Goal: Task Accomplishment & Management: Use online tool/utility

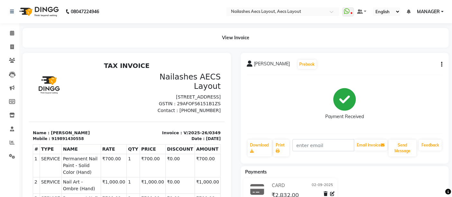
select select "service"
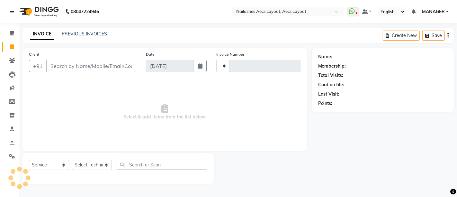
type input "0350"
select select "8467"
click at [78, 34] on link "PREVIOUS INVOICES" at bounding box center [84, 34] width 45 height 6
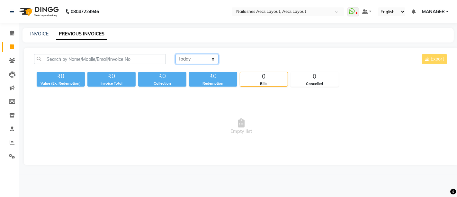
drag, startPoint x: 197, startPoint y: 58, endPoint x: 198, endPoint y: 62, distance: 4.3
click at [197, 58] on select "[DATE] [DATE] Custom Range" at bounding box center [197, 59] width 43 height 10
click at [176, 54] on select "[DATE] [DATE] Custom Range" at bounding box center [197, 59] width 43 height 10
drag, startPoint x: 188, startPoint y: 55, endPoint x: 189, endPoint y: 63, distance: 7.9
click at [188, 55] on select "[DATE] [DATE] Custom Range" at bounding box center [200, 59] width 48 height 10
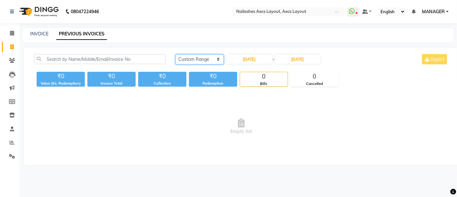
select select "[DATE]"
click at [176, 54] on select "[DATE] [DATE] Custom Range" at bounding box center [200, 59] width 48 height 10
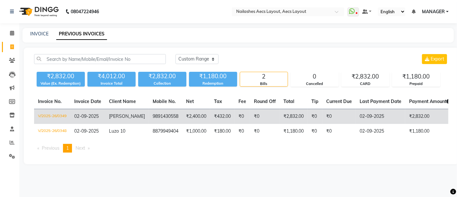
click at [112, 117] on span "[PERSON_NAME]" at bounding box center [127, 116] width 36 height 6
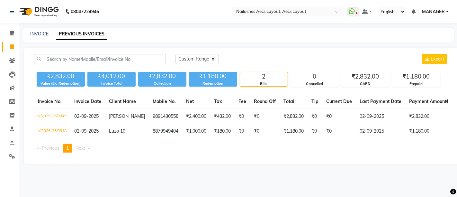
click at [221, 164] on div "[DATE] [DATE] Custom Range Export ₹2,832.00 Value (Ex. Redemption) ₹4,012.00 In…" at bounding box center [241, 106] width 435 height 116
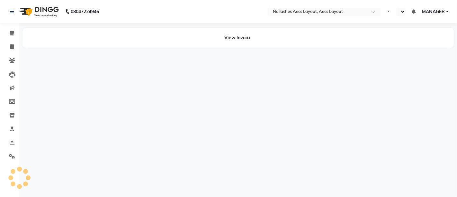
select select "en"
